Goal: Task Accomplishment & Management: Manage account settings

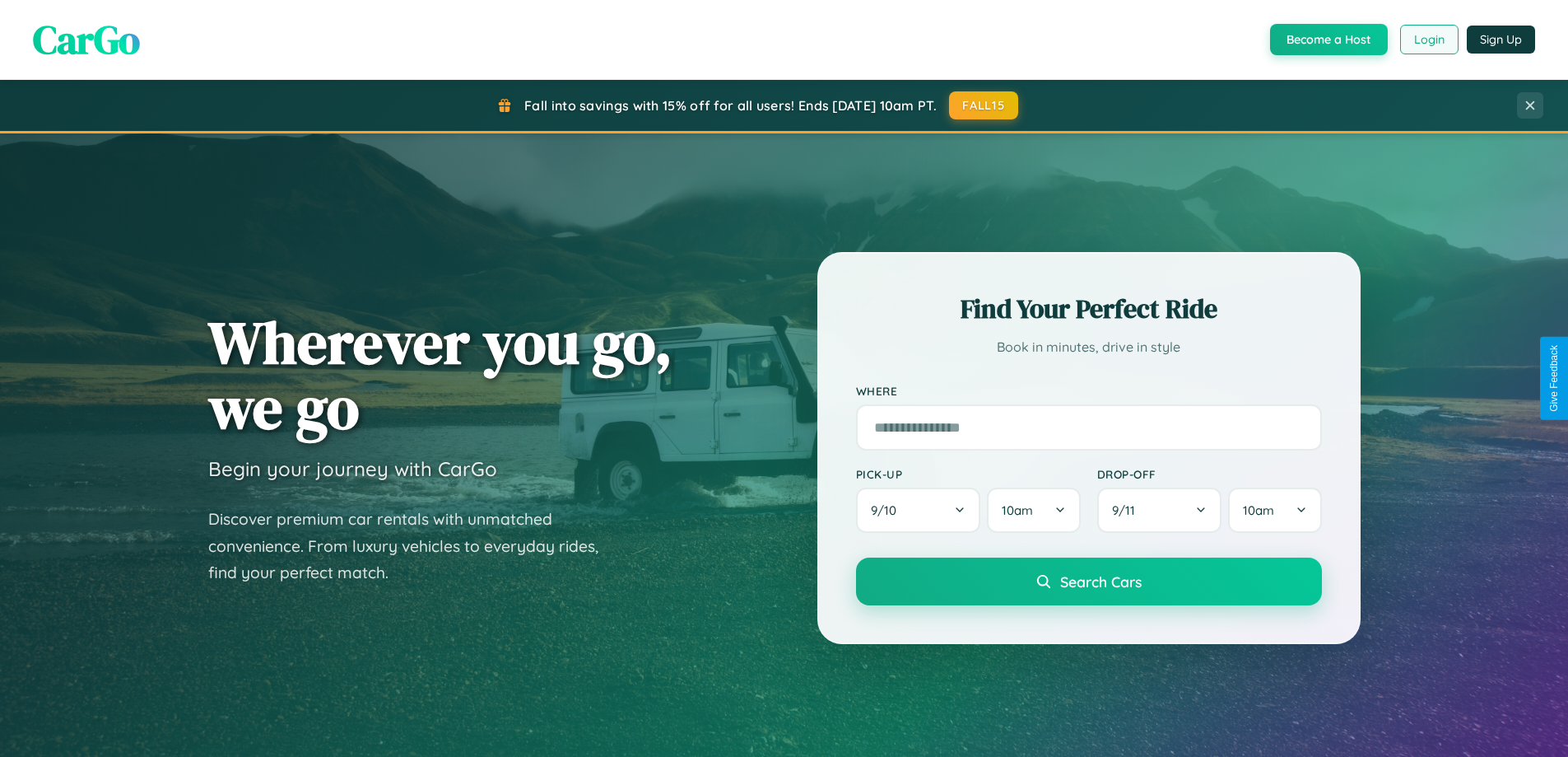
click at [1428, 40] on button "Login" at bounding box center [1429, 40] width 59 height 30
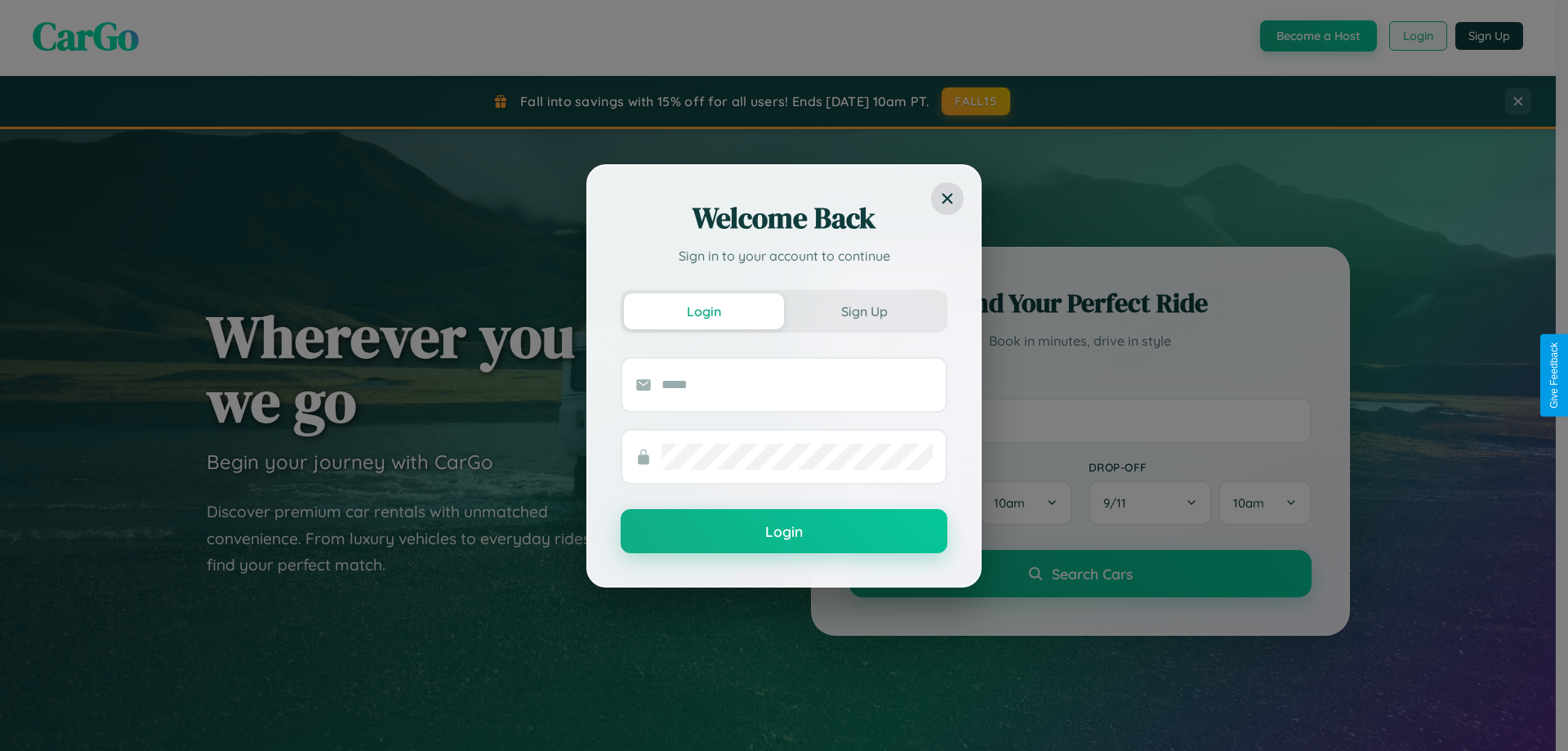
scroll to position [3144, 0]
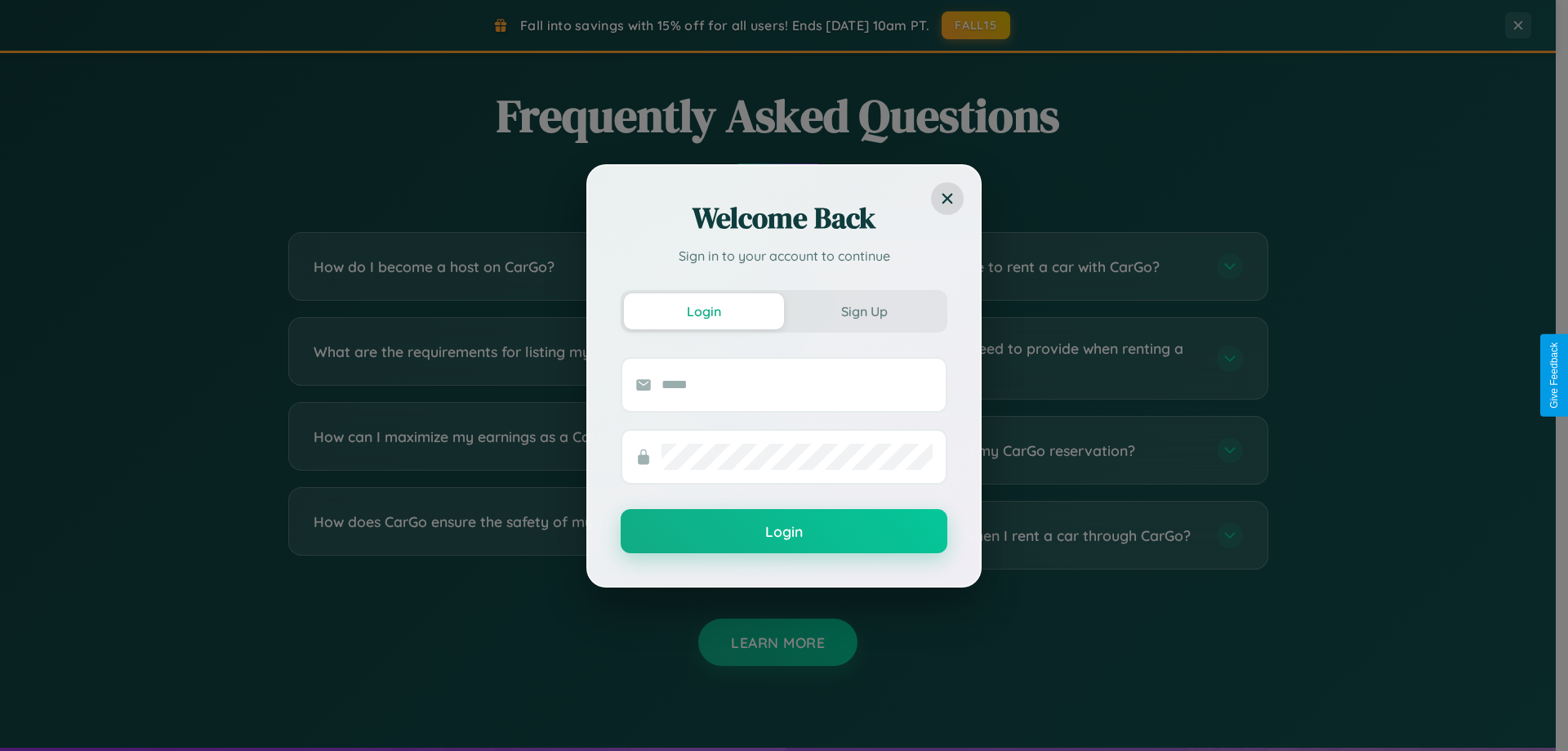
click at [524, 535] on div "Welcome Back Sign in to your account to continue Login Sign Up Login" at bounding box center [784, 375] width 1568 height 751
click at [1031, 358] on div "Welcome Back Sign in to your account to continue Login Sign Up Login" at bounding box center [784, 375] width 1568 height 751
click at [524, 450] on div "Welcome Back Sign in to your account to continue Login Sign Up Login" at bounding box center [784, 375] width 1568 height 751
click at [524, 535] on div "Welcome Back Sign in to your account to continue Login Sign Up Login" at bounding box center [784, 375] width 1568 height 751
click at [976, 25] on div "Welcome Back Sign in to your account to continue Login Sign Up Login" at bounding box center [784, 375] width 1568 height 751
